Goal: Information Seeking & Learning: Learn about a topic

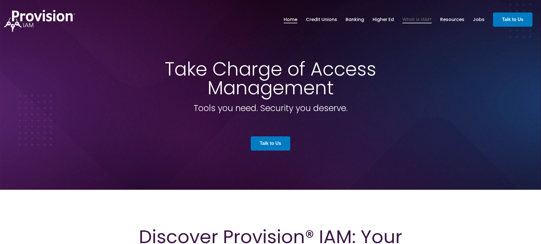
click at [427, 20] on link "What is IAM?" at bounding box center [416, 20] width 29 height 10
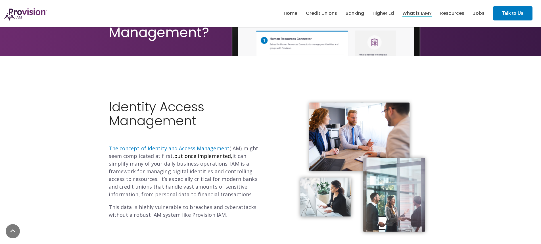
scroll to position [114, 0]
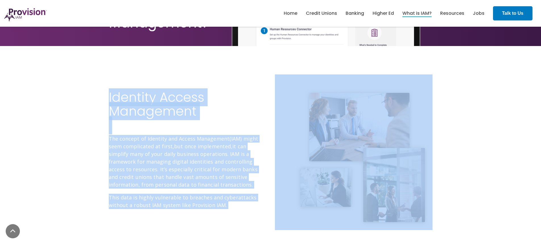
drag, startPoint x: 540, startPoint y: 45, endPoint x: 545, endPoint y: 85, distance: 40.0
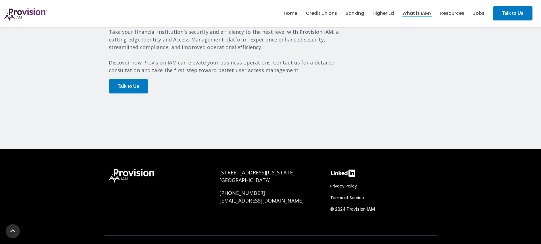
scroll to position [1175, 0]
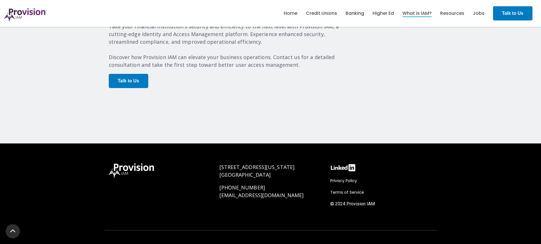
drag, startPoint x: 277, startPoint y: 156, endPoint x: 218, endPoint y: 148, distance: 59.7
click at [218, 158] on div "300 Washington Street Cumberland, MD 21502 (888) 545-5008 info@provisioniam.com" at bounding box center [270, 190] width 111 height 65
copy link "300 Washington Street Cumberland, MD 21502"
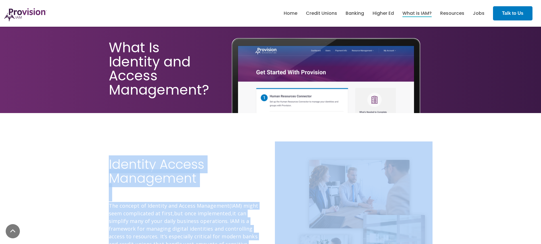
scroll to position [0, 0]
